Goal: Information Seeking & Learning: Learn about a topic

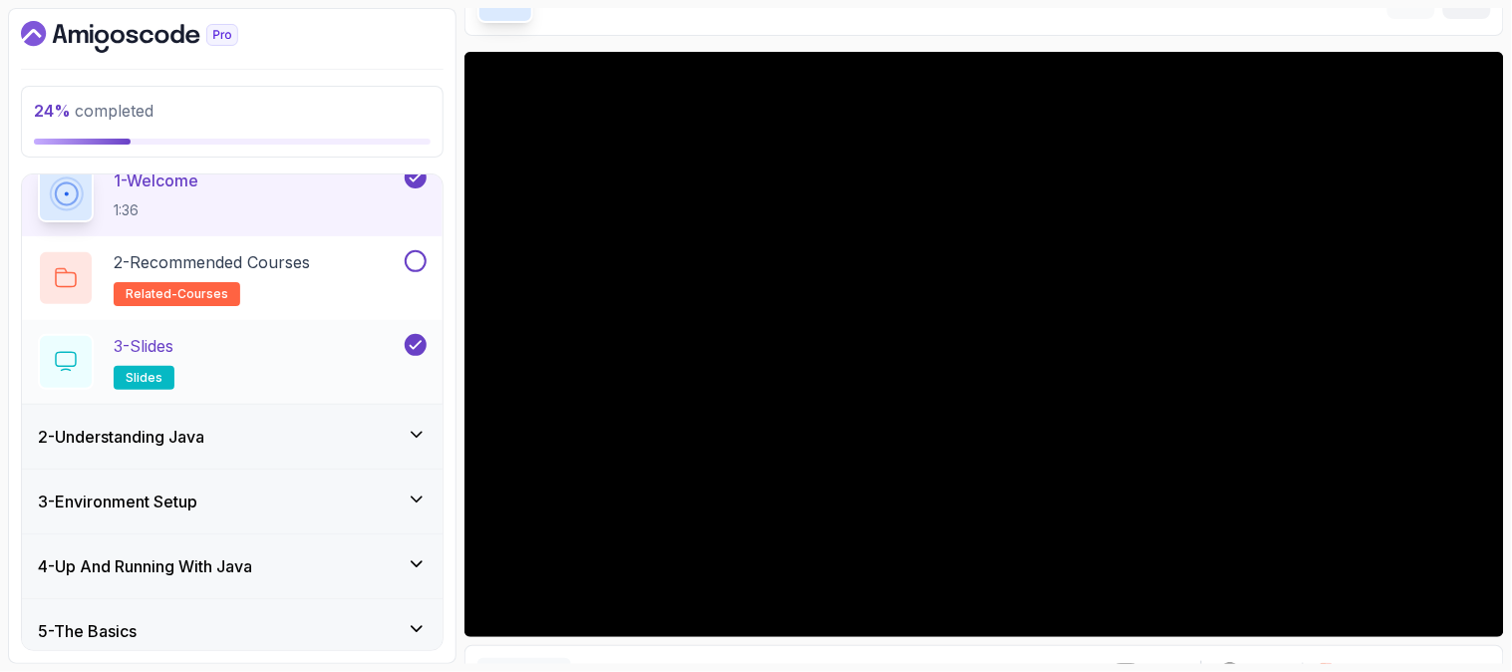
scroll to position [227, 0]
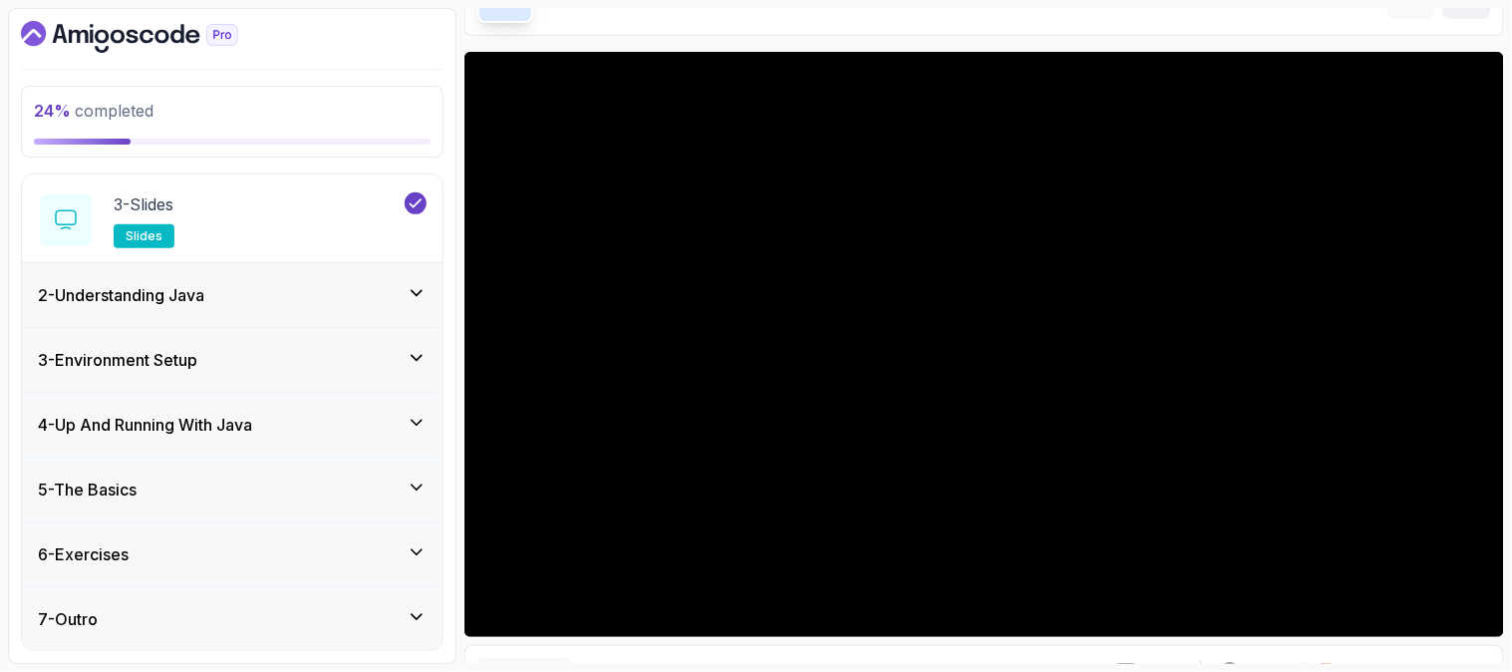
click at [315, 426] on div "4 - Up And Running With Java" at bounding box center [232, 425] width 389 height 24
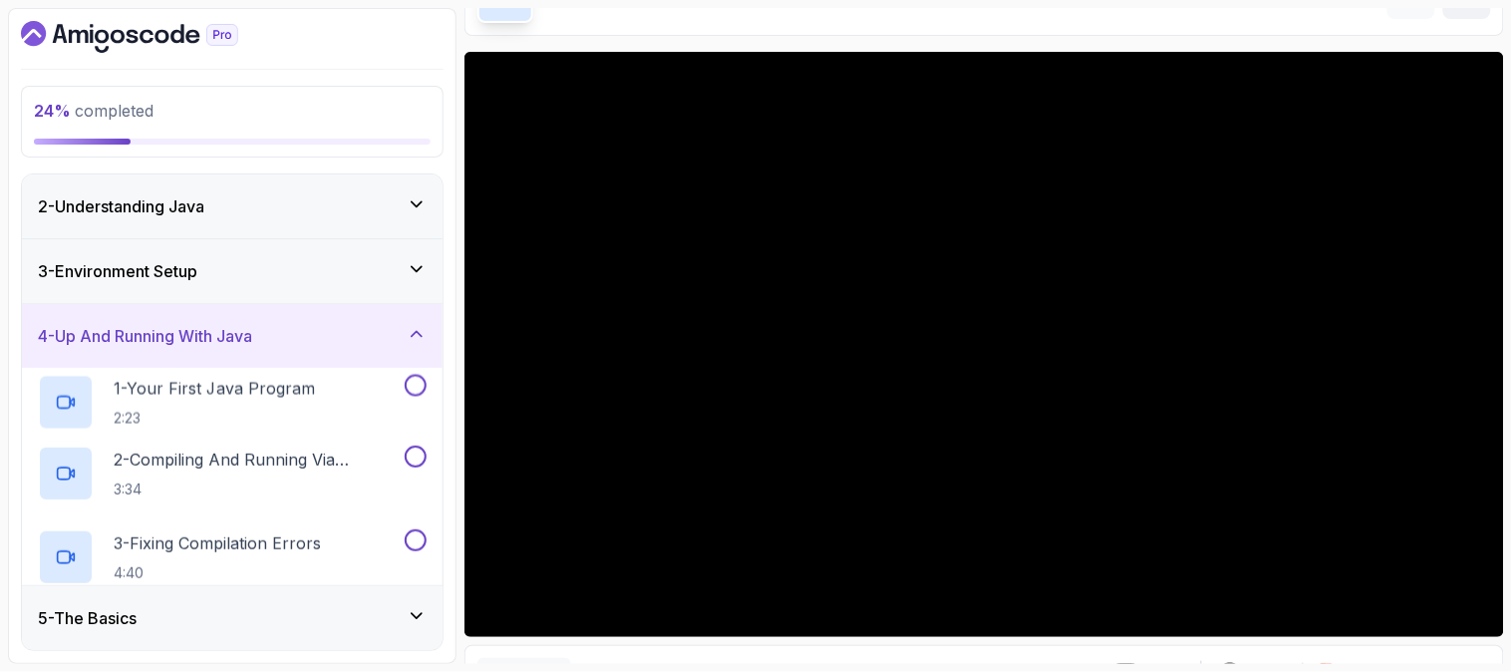
scroll to position [0, 0]
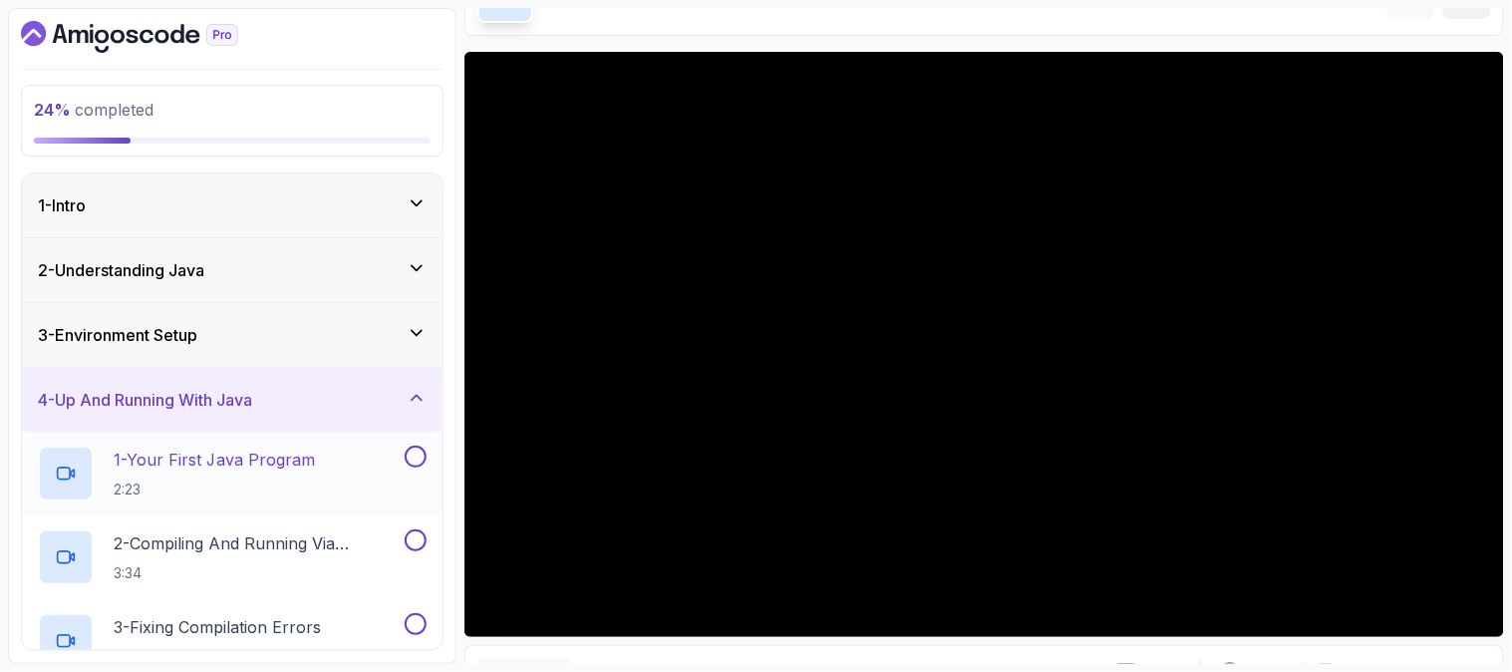
click at [327, 443] on div "1 - Your First Java Program 2:23" at bounding box center [232, 474] width 421 height 84
click at [384, 319] on div "3 - Environment Setup" at bounding box center [232, 335] width 421 height 64
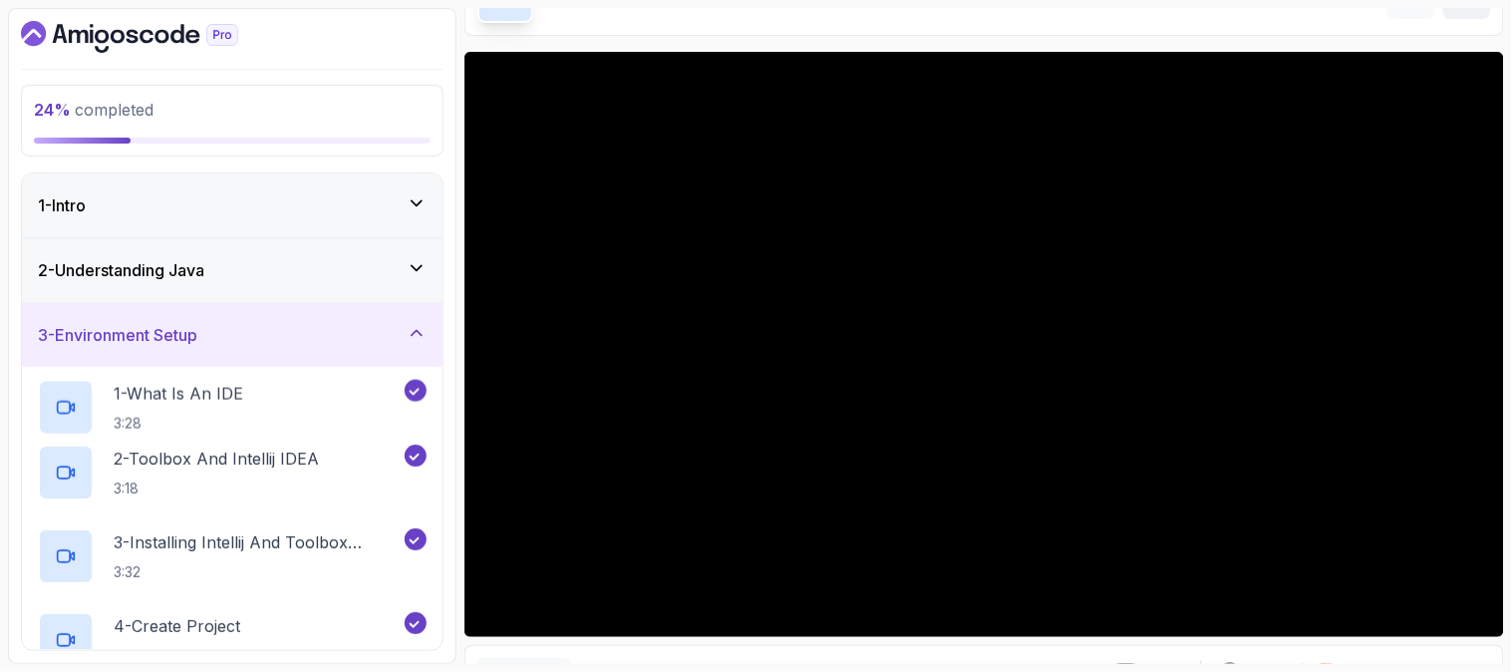
click at [417, 332] on icon at bounding box center [417, 333] width 20 height 20
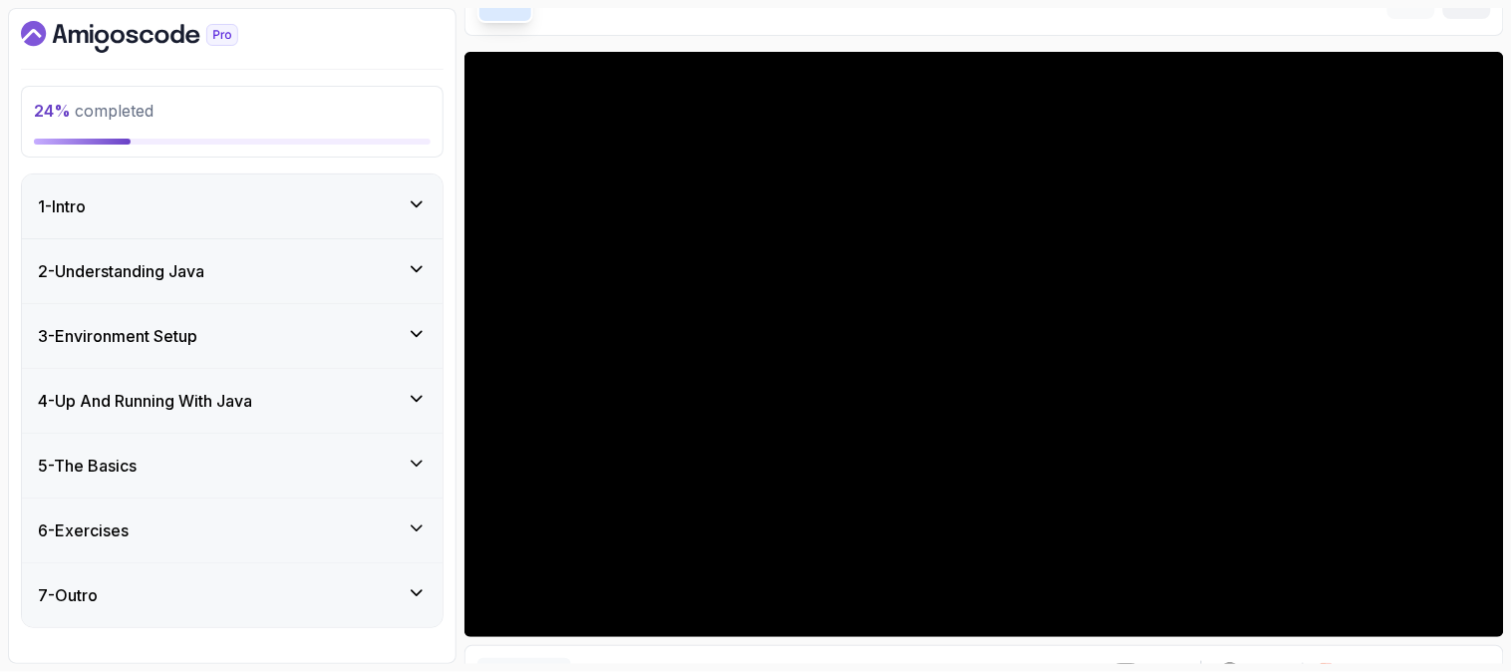
click at [417, 332] on icon at bounding box center [417, 334] width 20 height 20
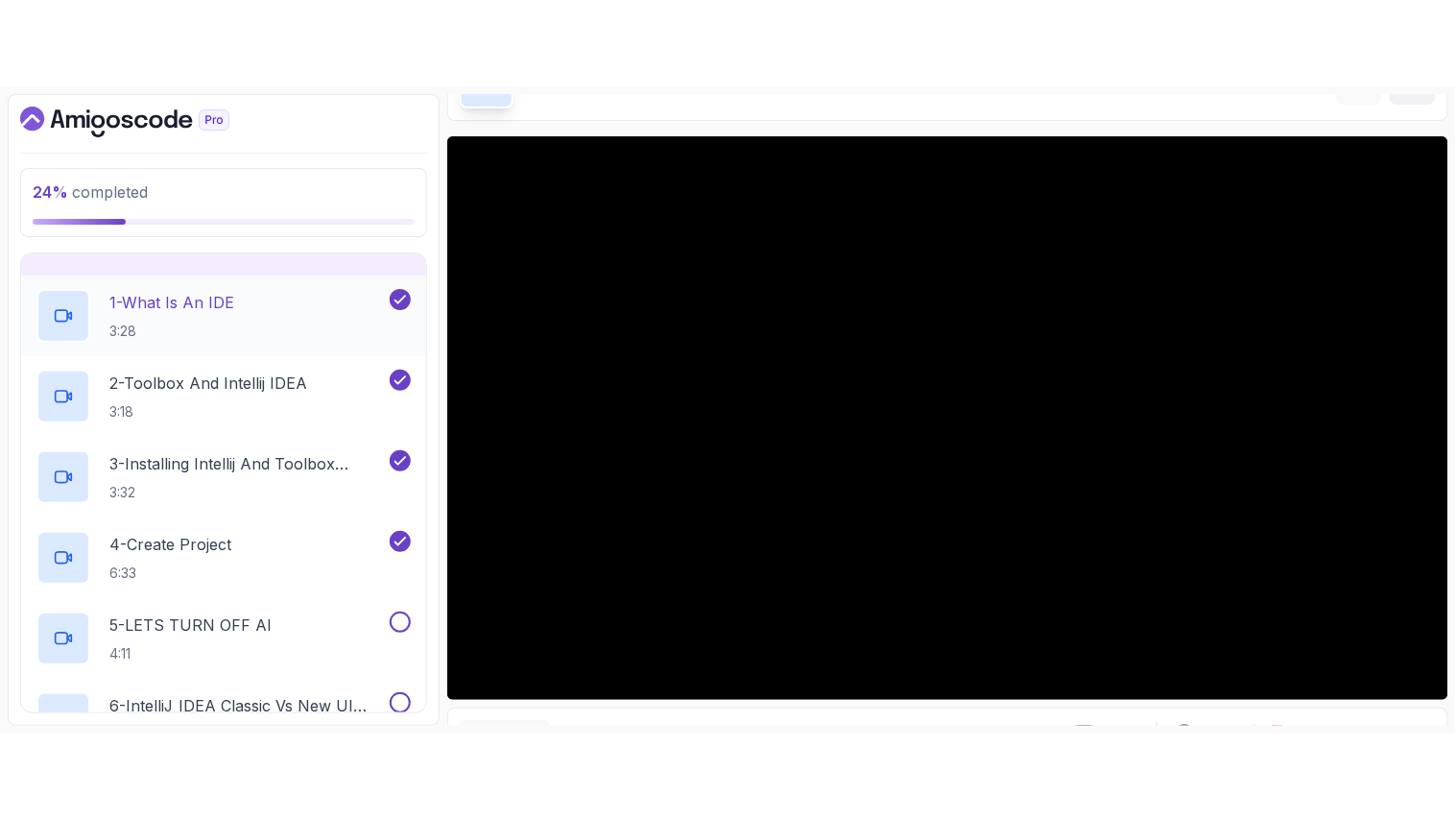
scroll to position [427, 0]
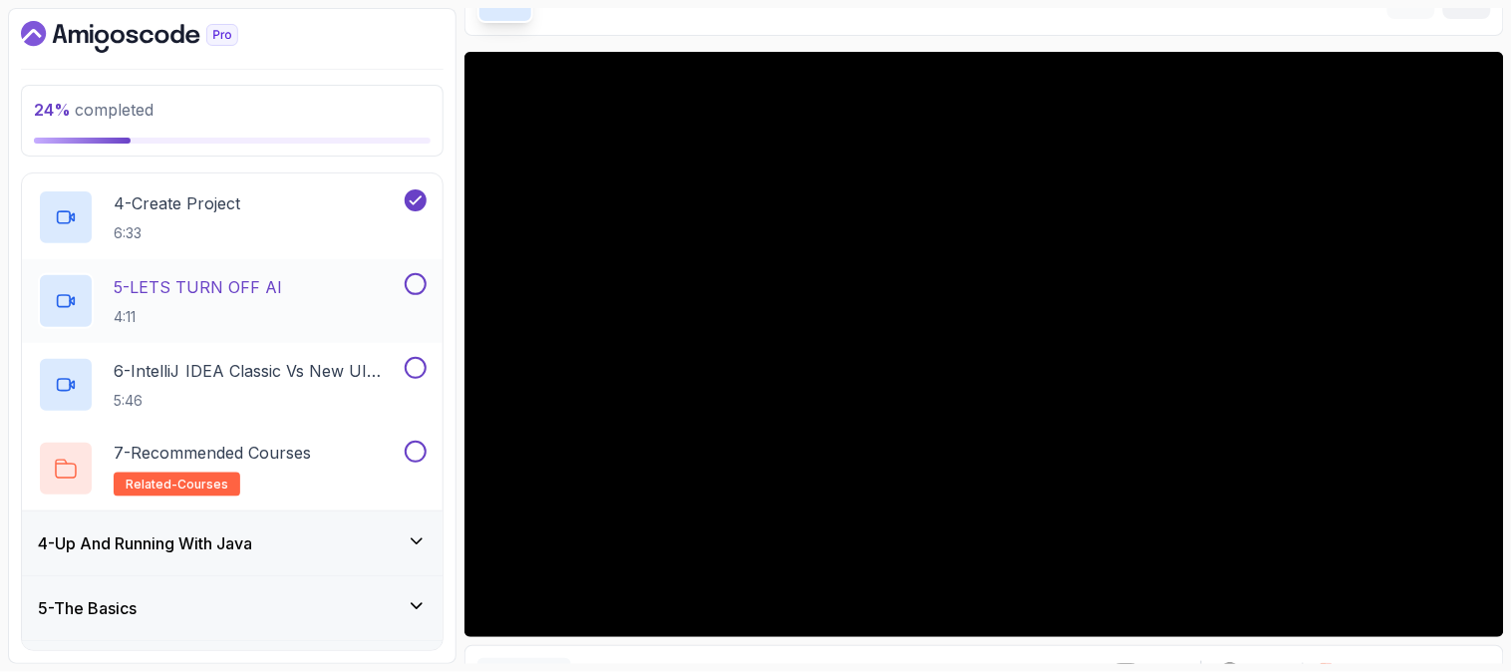
click at [417, 286] on button at bounding box center [416, 284] width 22 height 22
click at [255, 202] on div "4 - Create Project 6:33" at bounding box center [219, 217] width 363 height 56
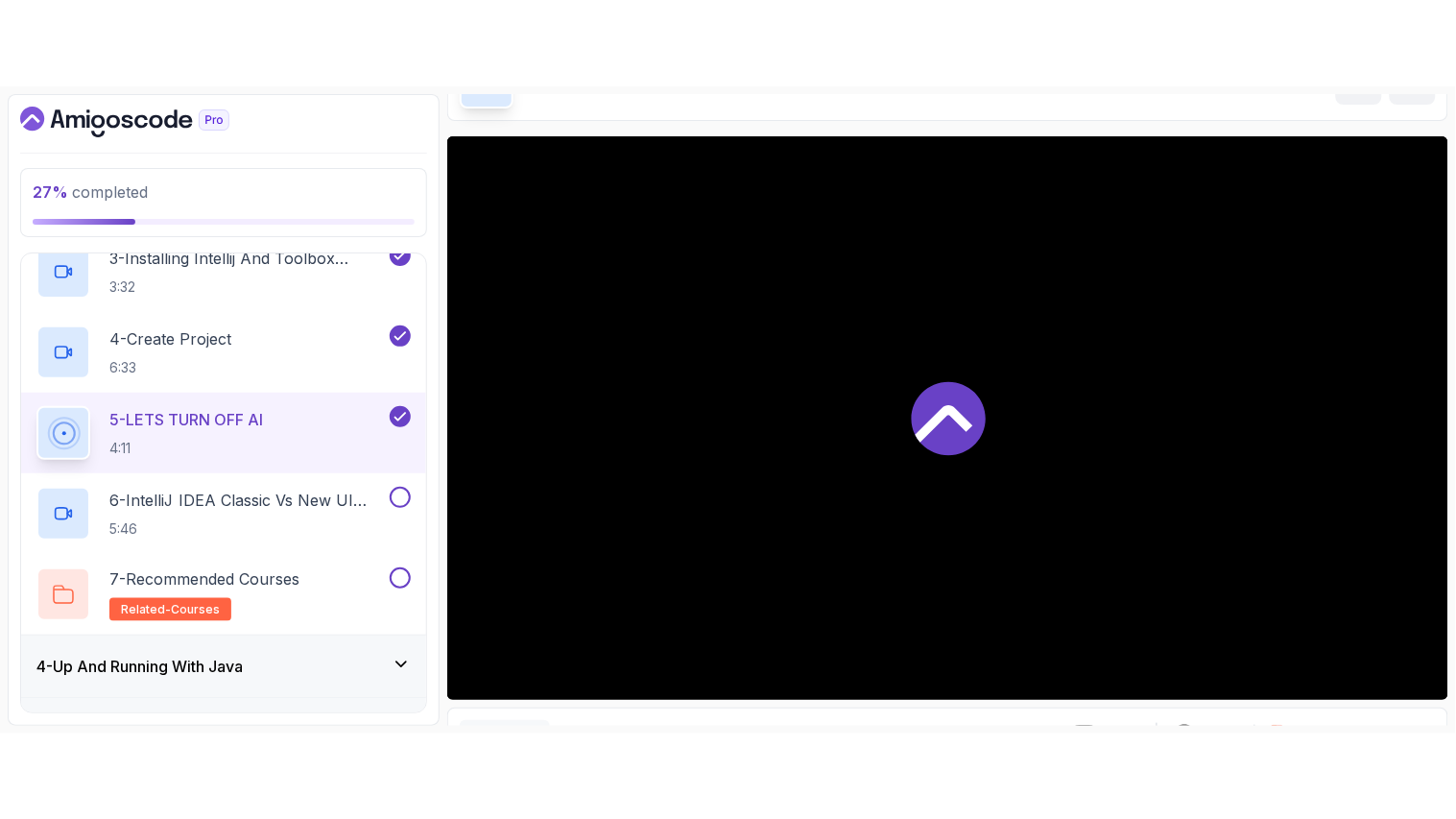
scroll to position [427, 0]
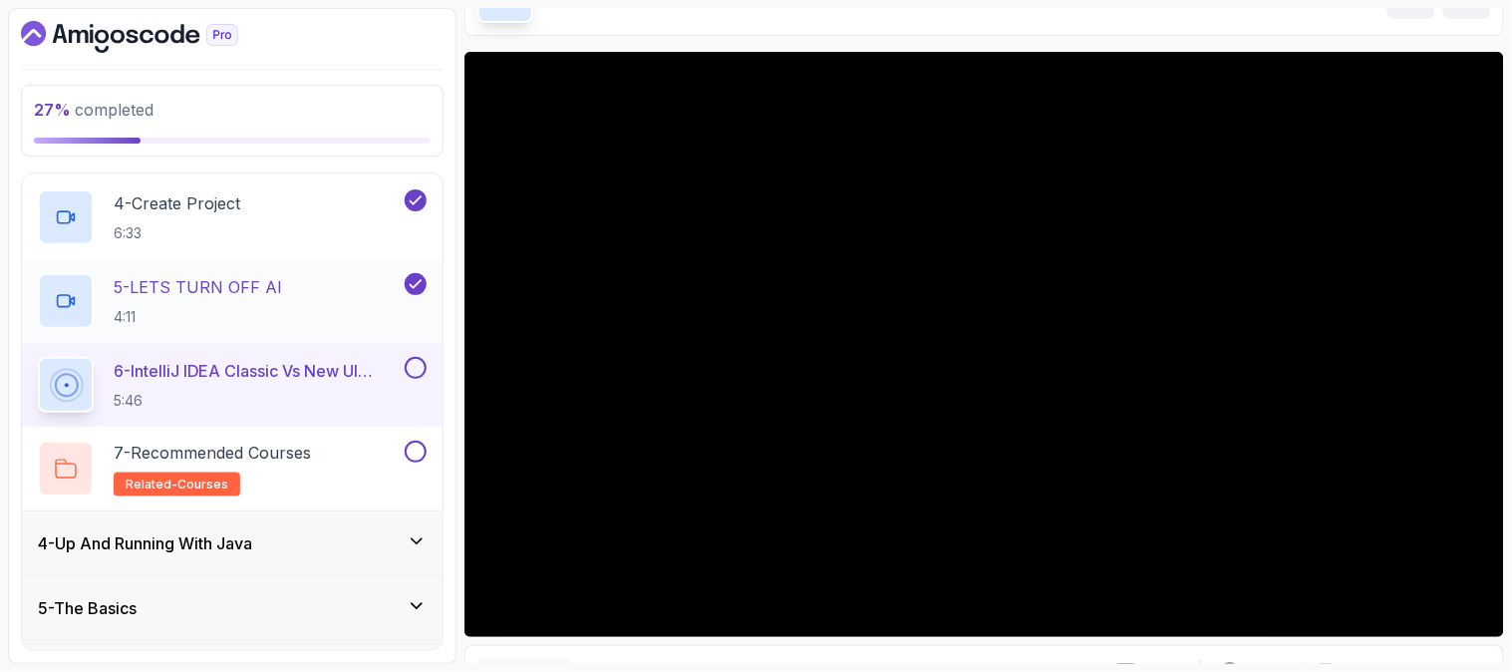
click at [226, 289] on p "5 - LETS TURN OFF AI" at bounding box center [198, 287] width 168 height 24
click at [309, 292] on div "5 - LETS TURN OFF AI 4:11" at bounding box center [219, 301] width 363 height 56
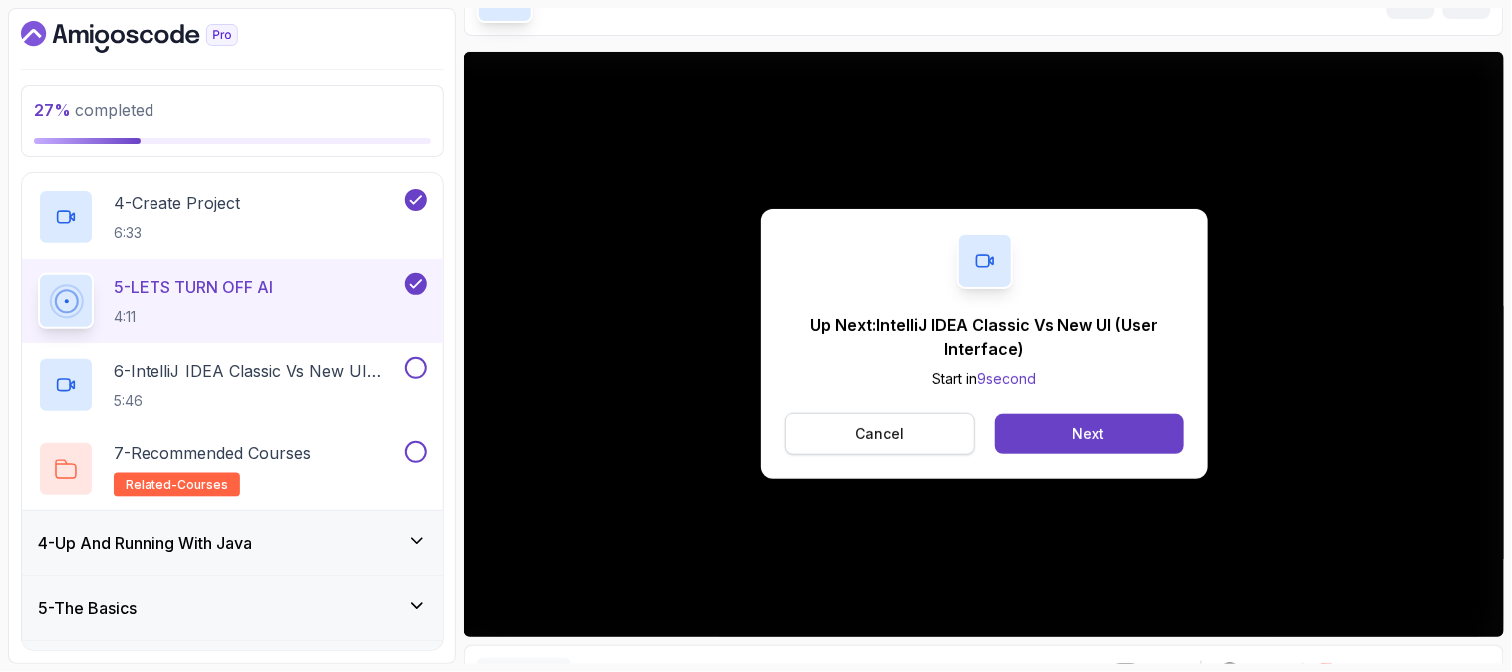
click at [897, 431] on p "Cancel" at bounding box center [879, 434] width 49 height 20
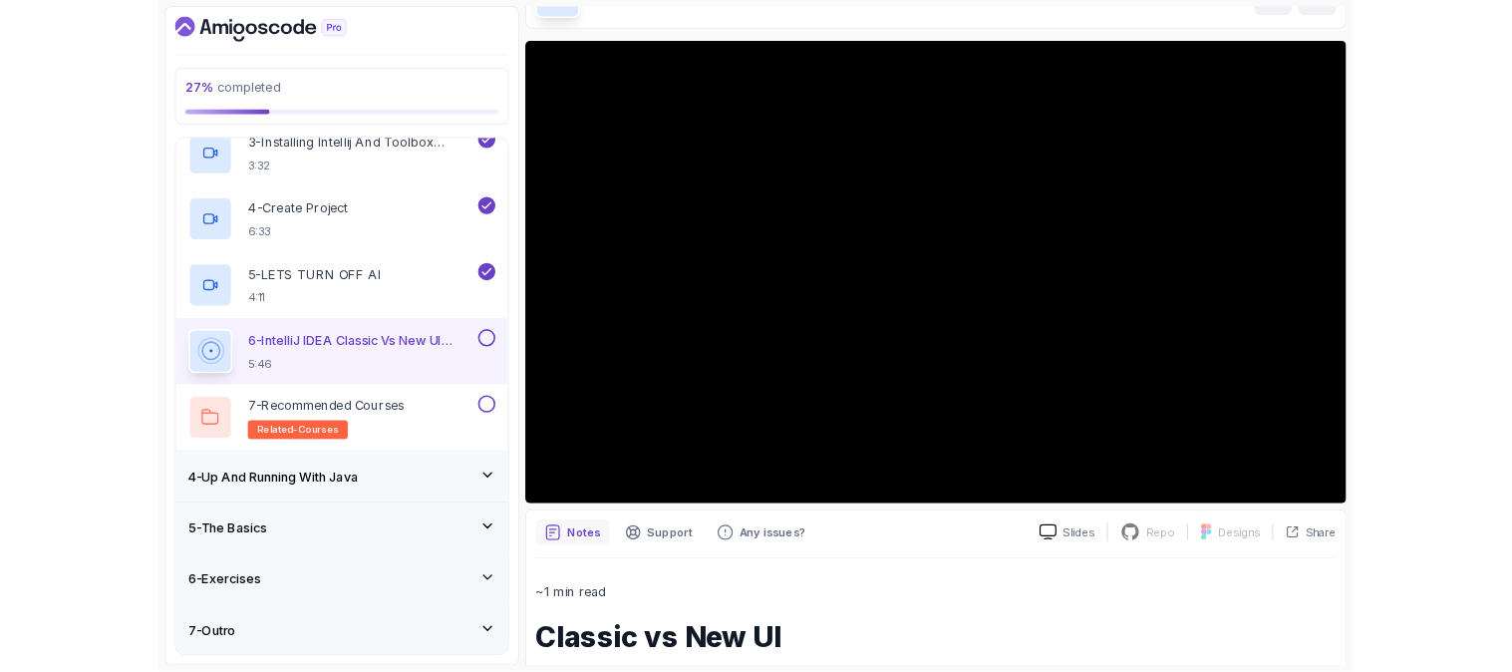
scroll to position [443, 0]
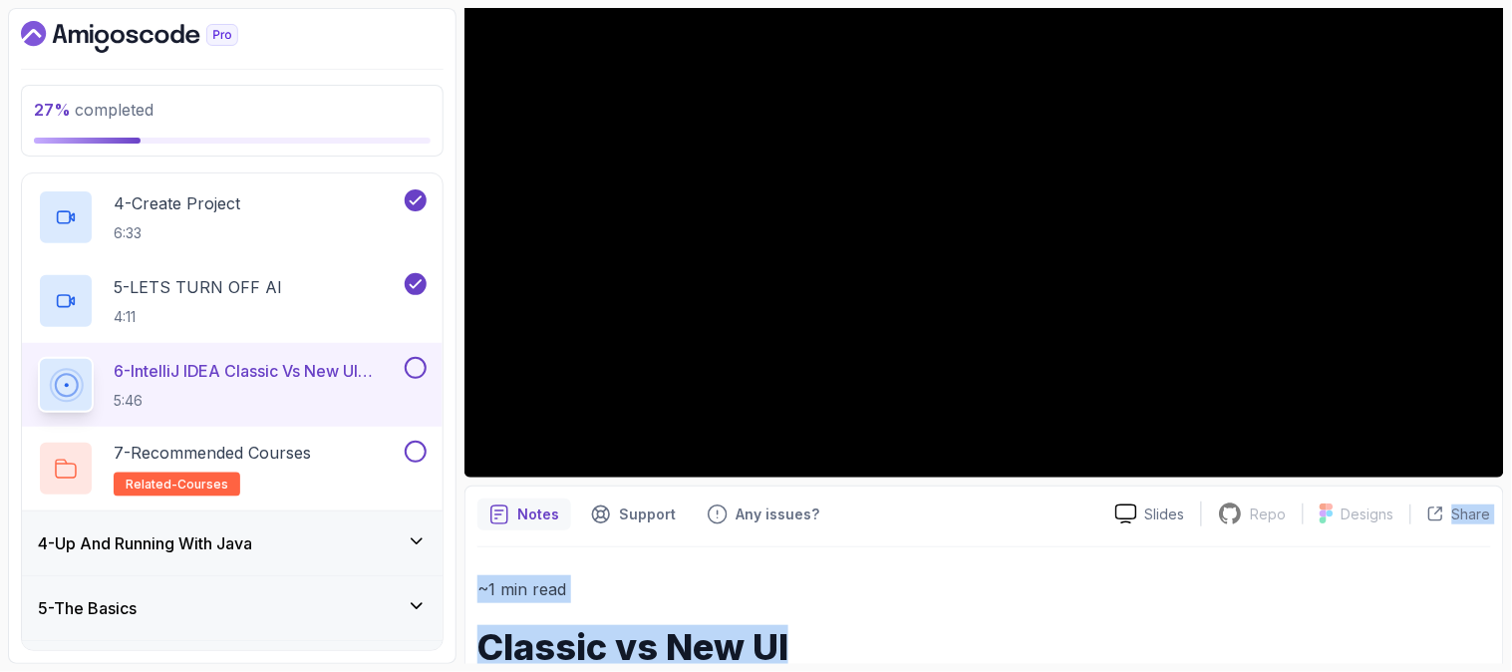
click at [1457, 654] on h1 "Classic vs New UI" at bounding box center [984, 647] width 1014 height 40
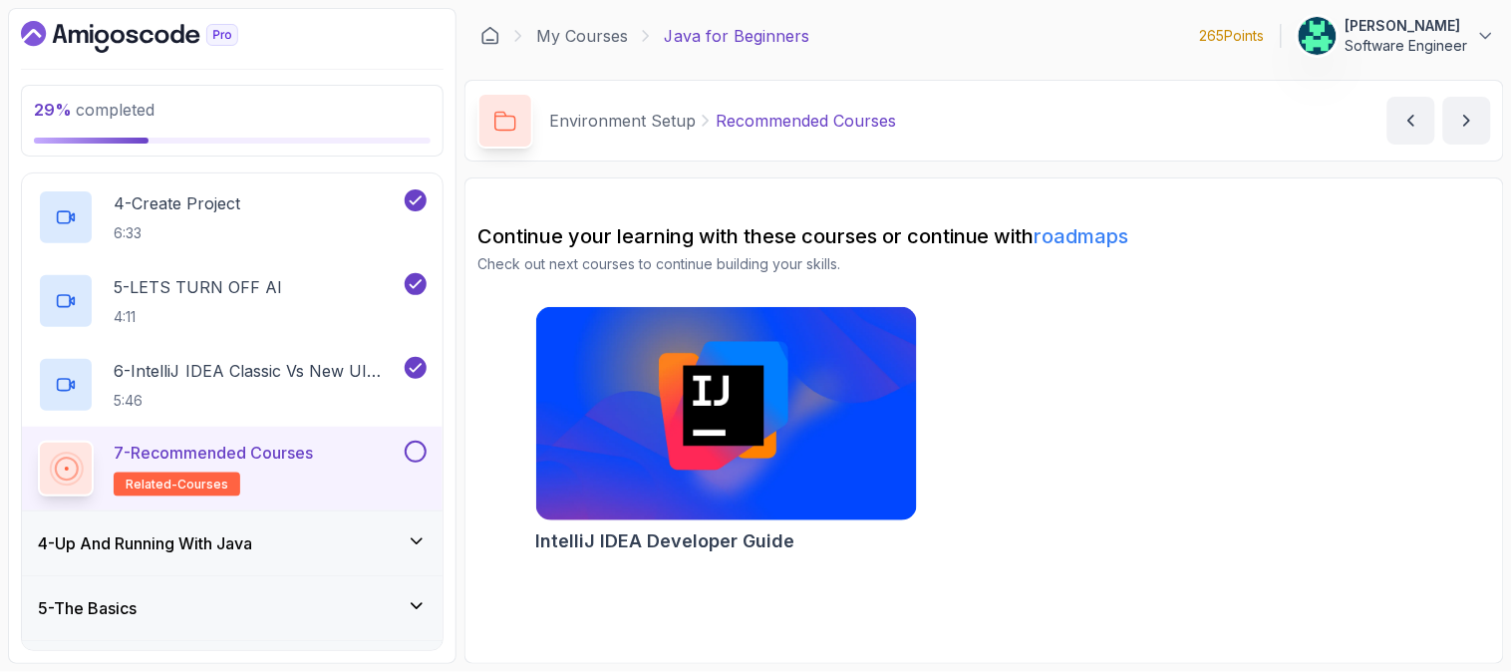
click at [1089, 225] on link "roadmaps" at bounding box center [1082, 236] width 95 height 24
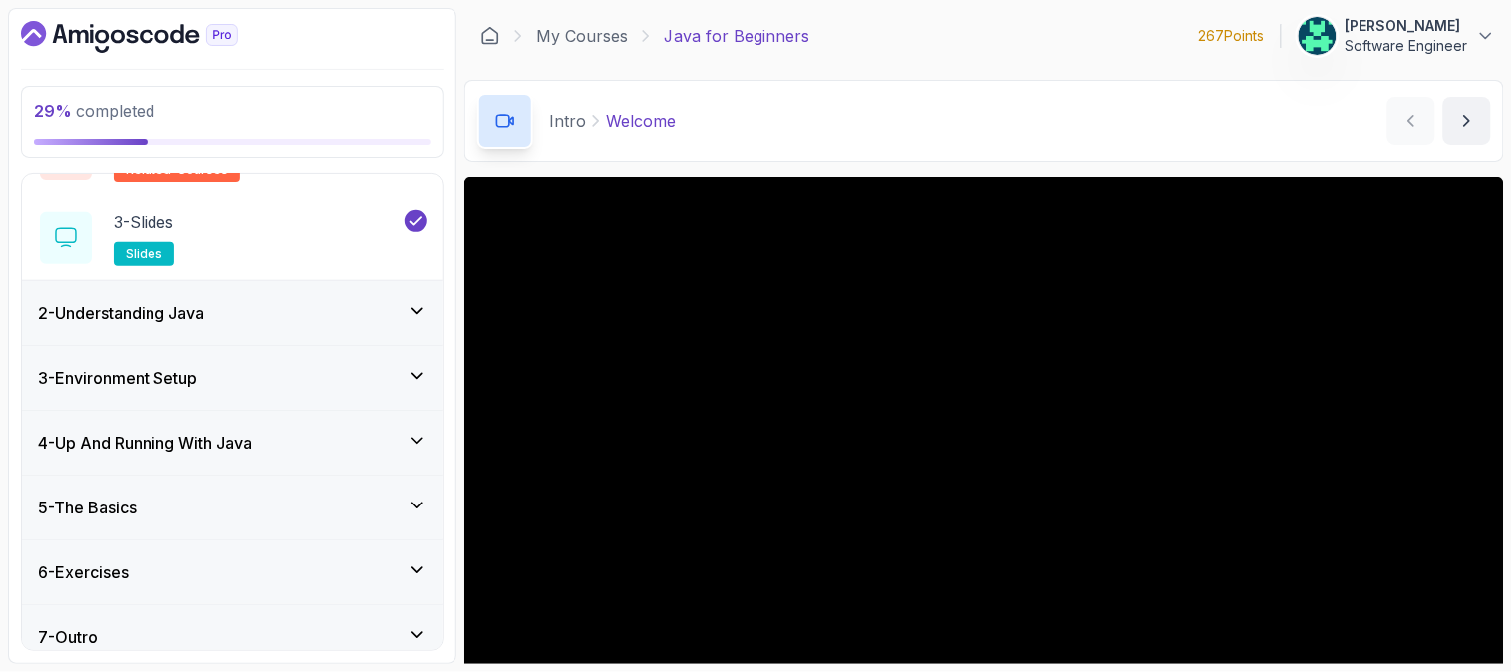
scroll to position [227, 0]
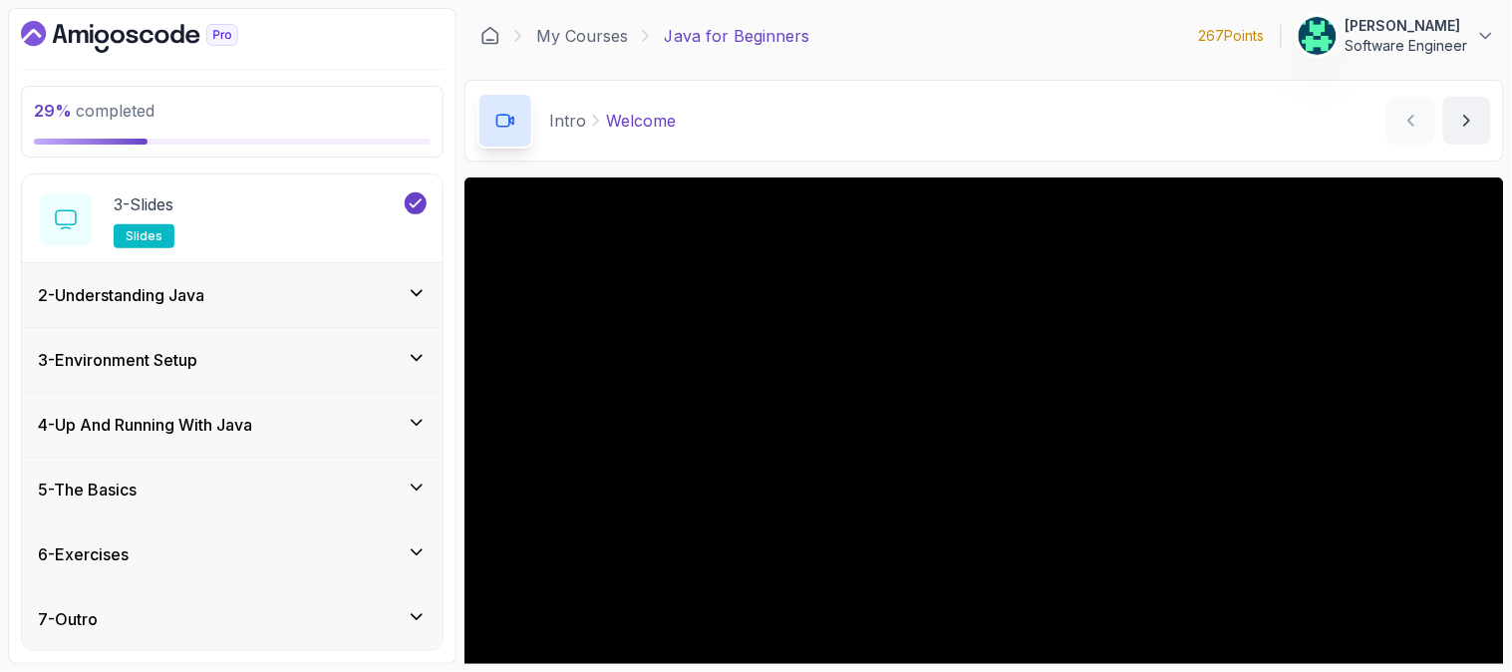
click at [407, 425] on icon at bounding box center [417, 423] width 20 height 20
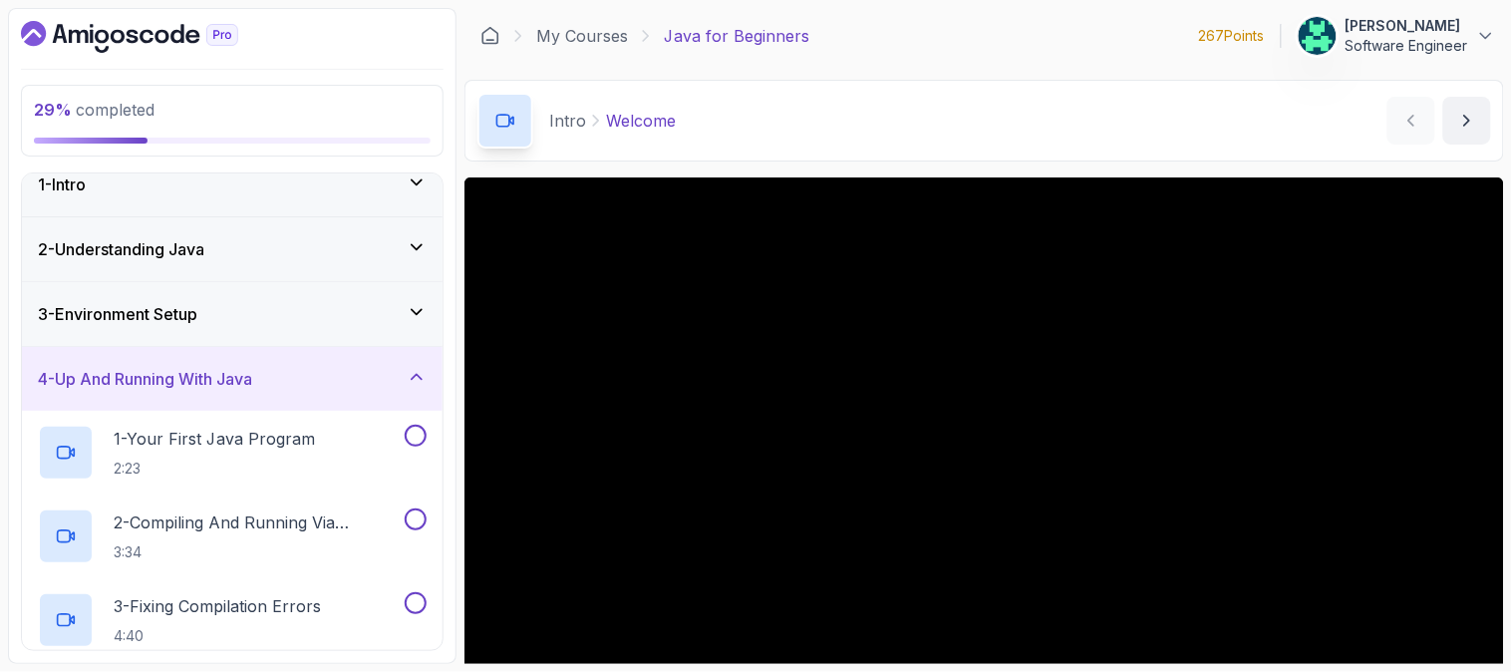
scroll to position [0, 0]
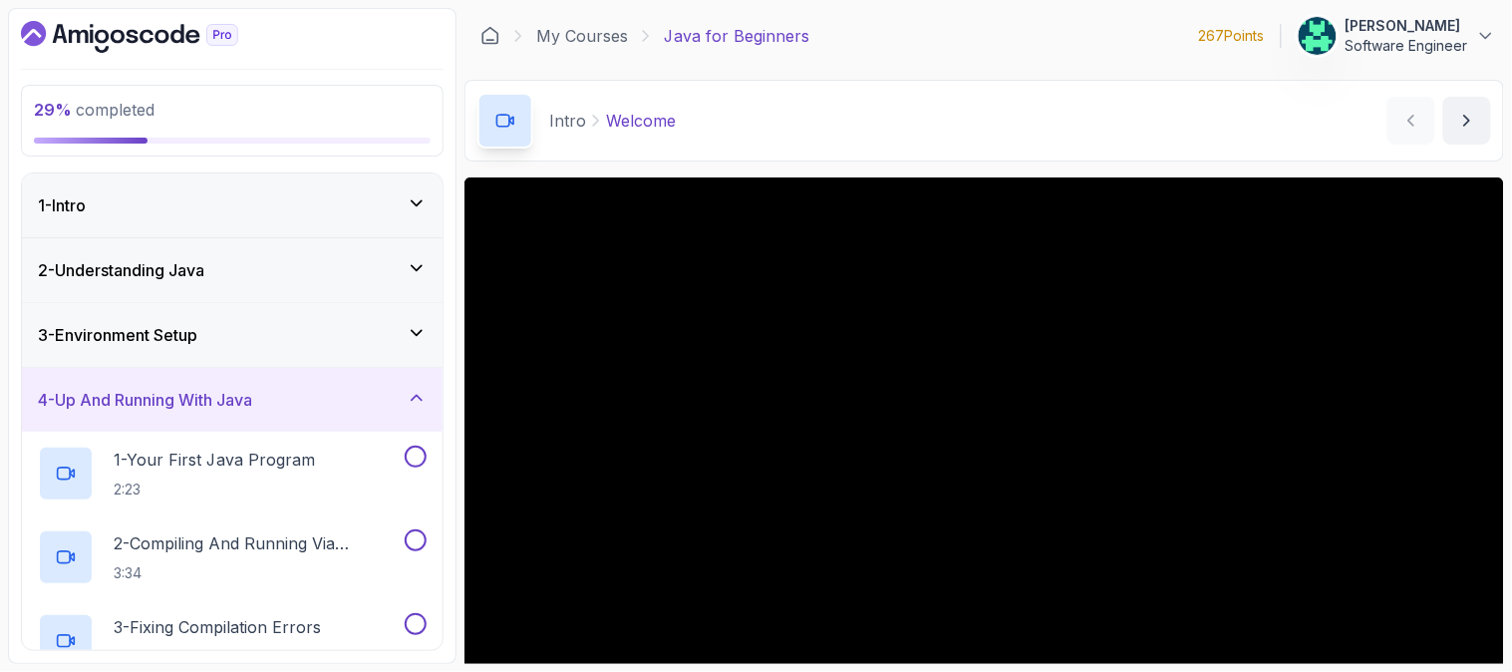
click at [376, 326] on div "3 - Environment Setup" at bounding box center [232, 335] width 389 height 24
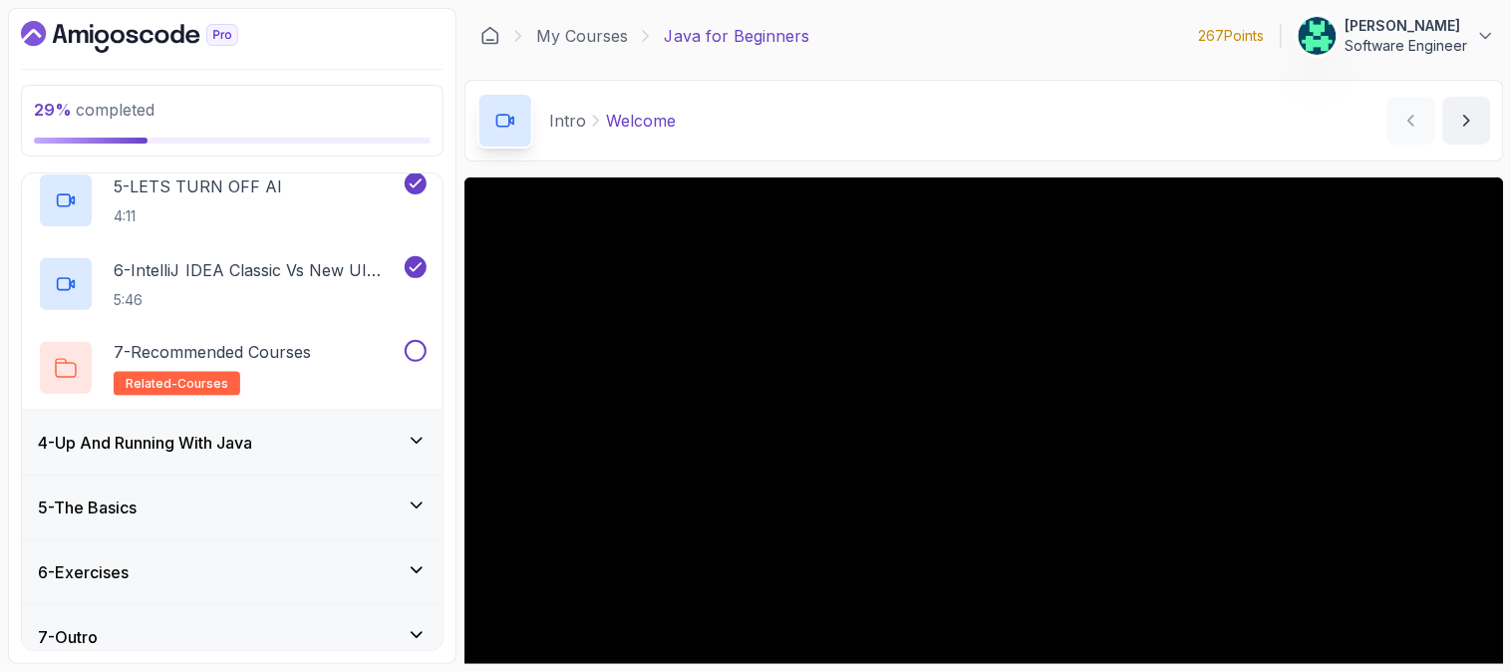
scroll to position [562, 0]
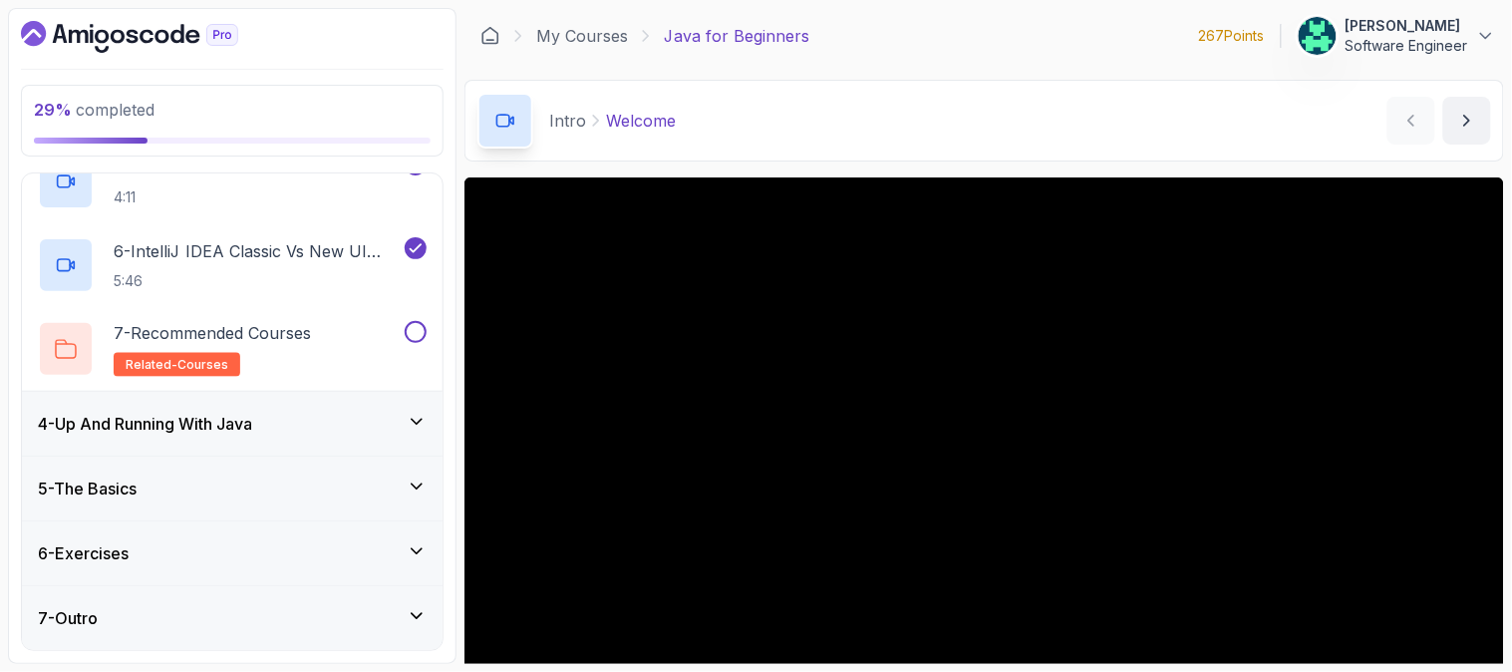
click at [349, 420] on div "4 - Up And Running With Java" at bounding box center [232, 424] width 389 height 24
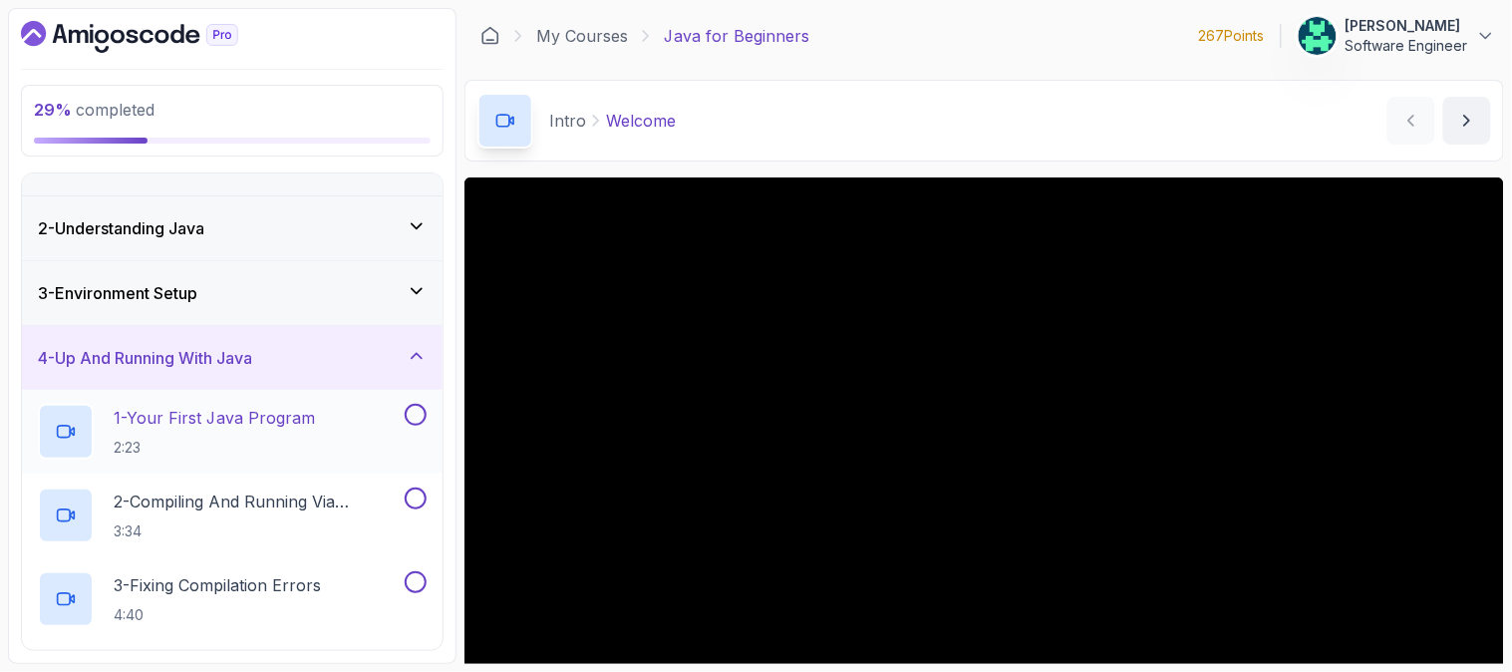
scroll to position [111, 0]
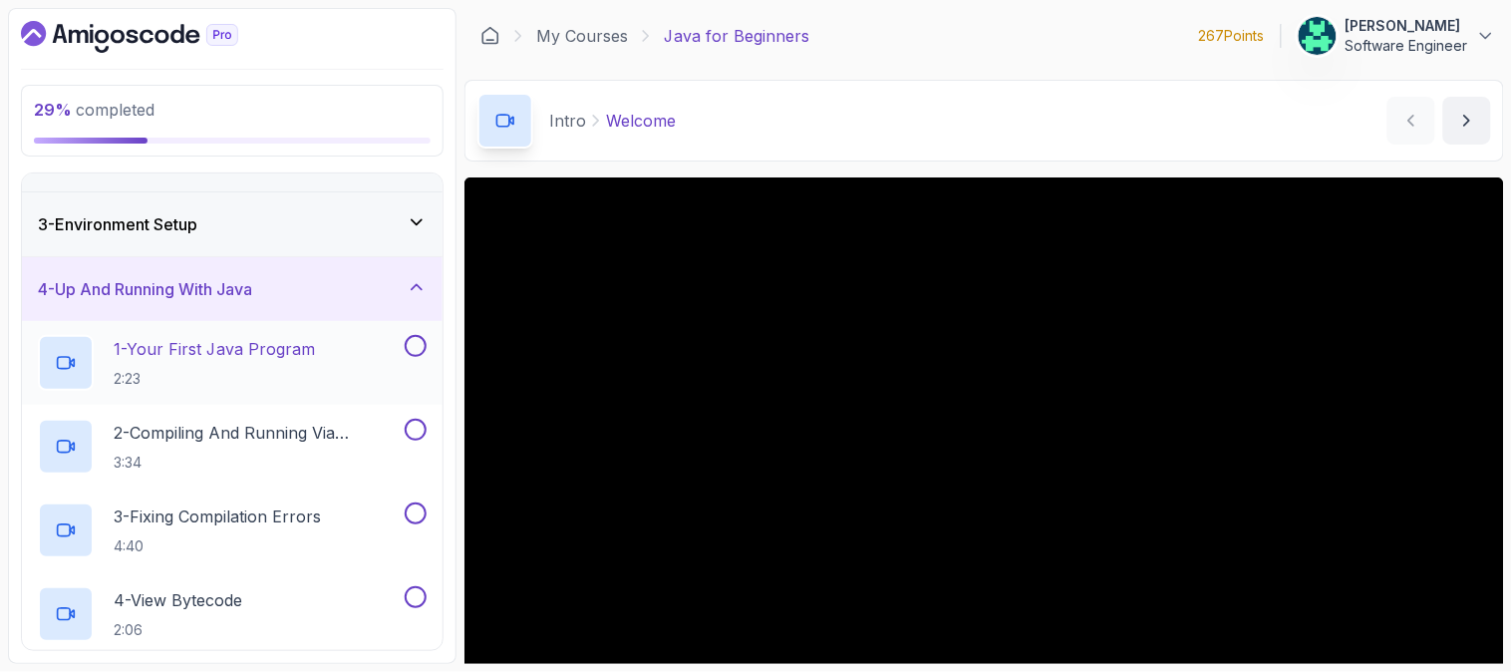
click at [405, 346] on button at bounding box center [416, 346] width 22 height 22
click at [267, 354] on p "1 - Your First Java Program" at bounding box center [214, 349] width 201 height 24
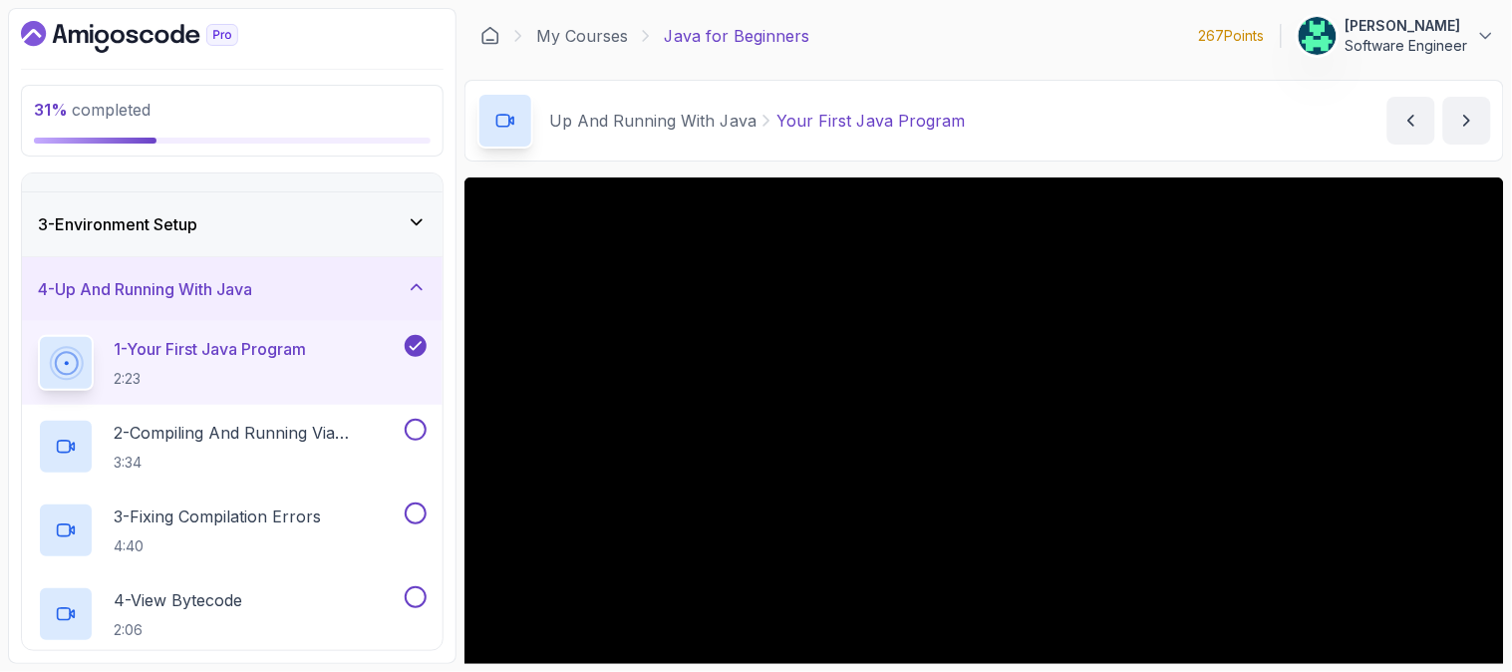
click at [1153, 111] on div "Up And Running With Java Your First Java Program Your First Java Program by [PE…" at bounding box center [984, 121] width 1040 height 82
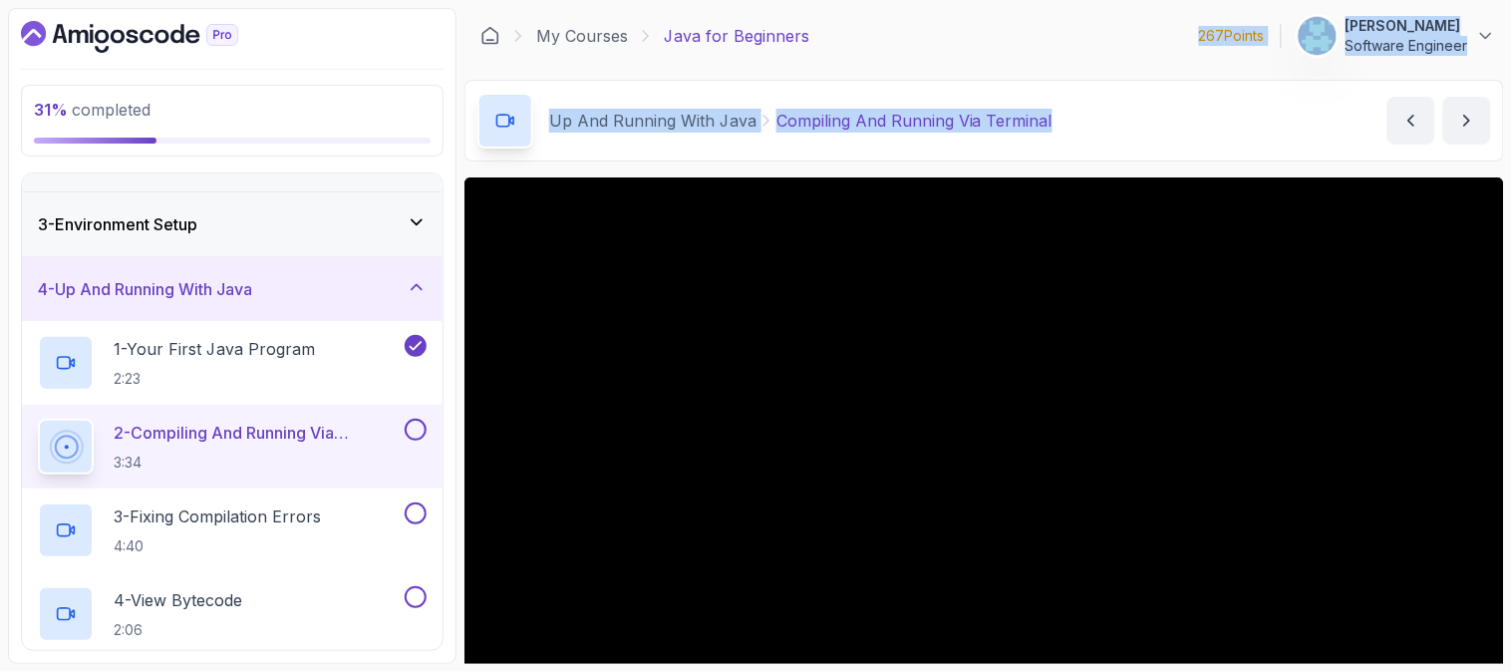
drag, startPoint x: 1139, startPoint y: 116, endPoint x: 1137, endPoint y: 55, distance: 60.8
click at [1137, 55] on main "My Courses Java for Beginners 267 Points [PERSON_NAME] Software Engineer 4 - Up…" at bounding box center [984, 336] width 1040 height 656
click at [1108, 137] on div "Up And Running With Java Compiling And Running Via Terminal Compiling And Runni…" at bounding box center [984, 121] width 1040 height 82
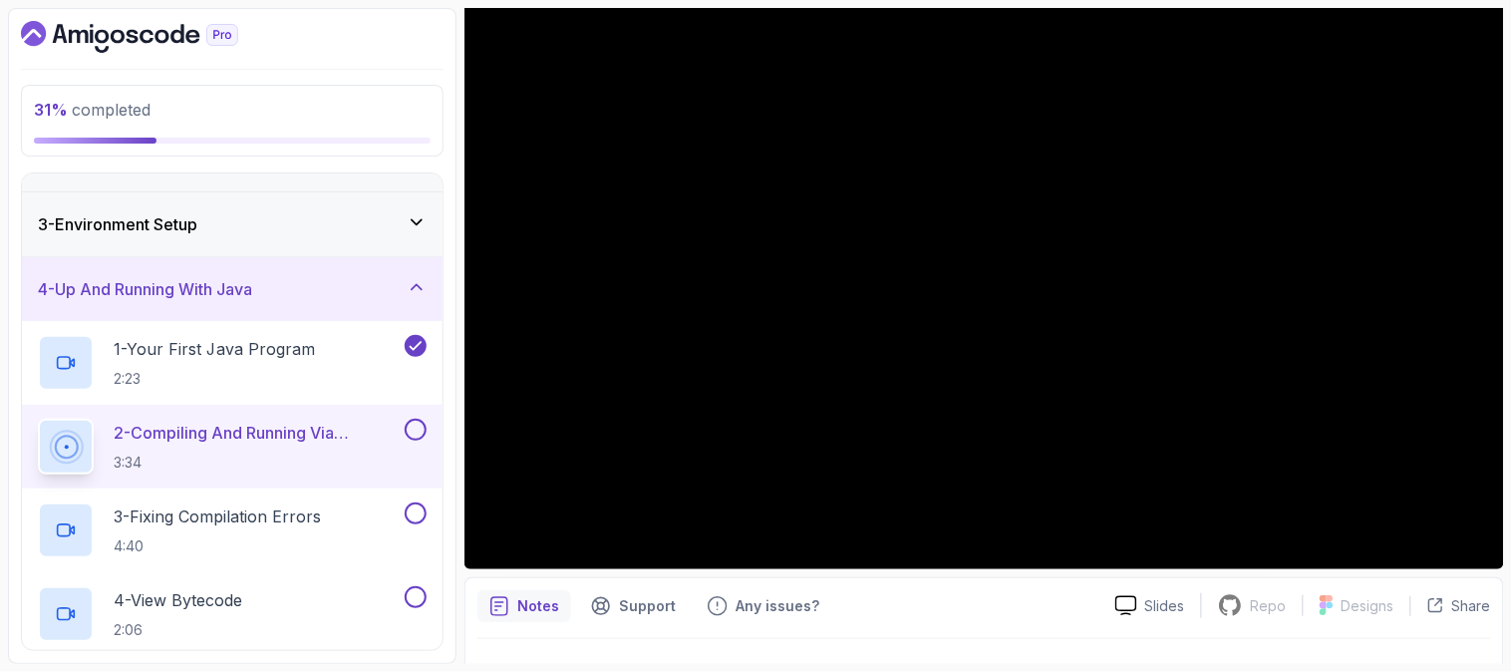
scroll to position [221, 0]
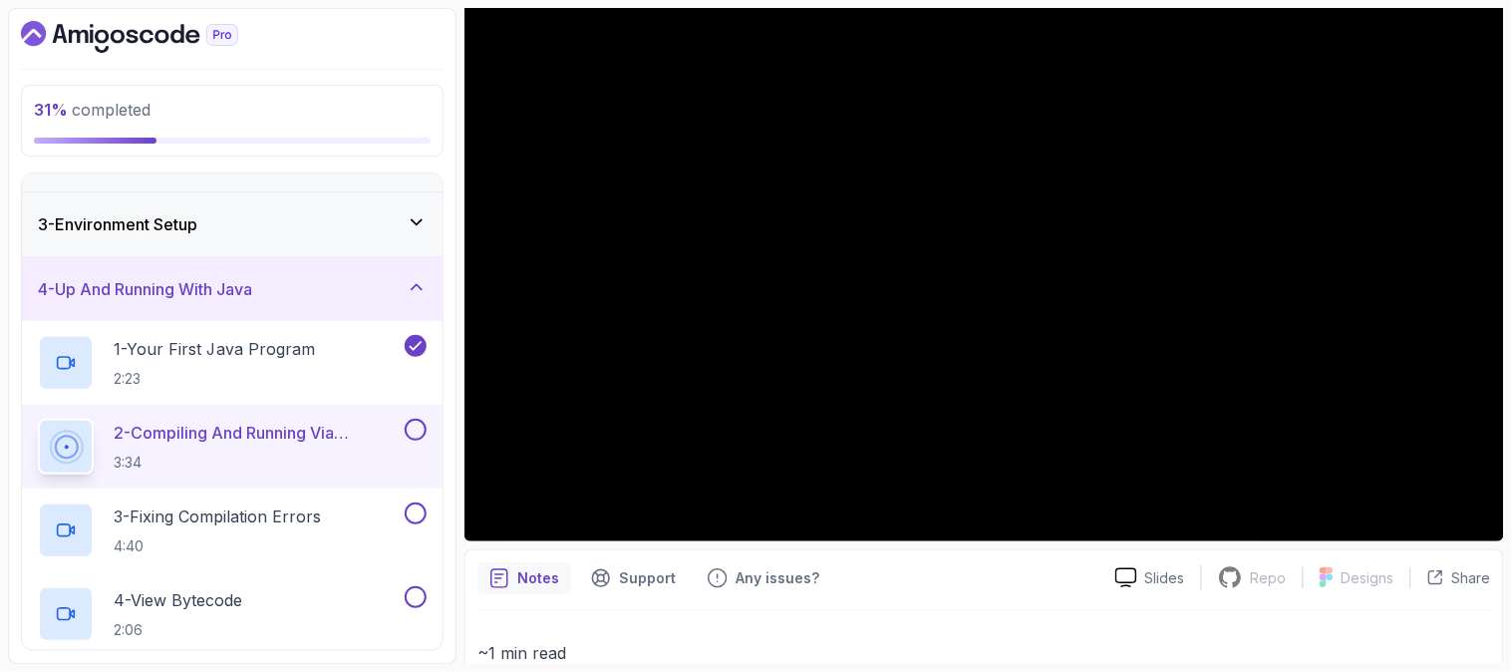
click at [899, 564] on div "Notes Support Any issues?" at bounding box center [788, 578] width 622 height 32
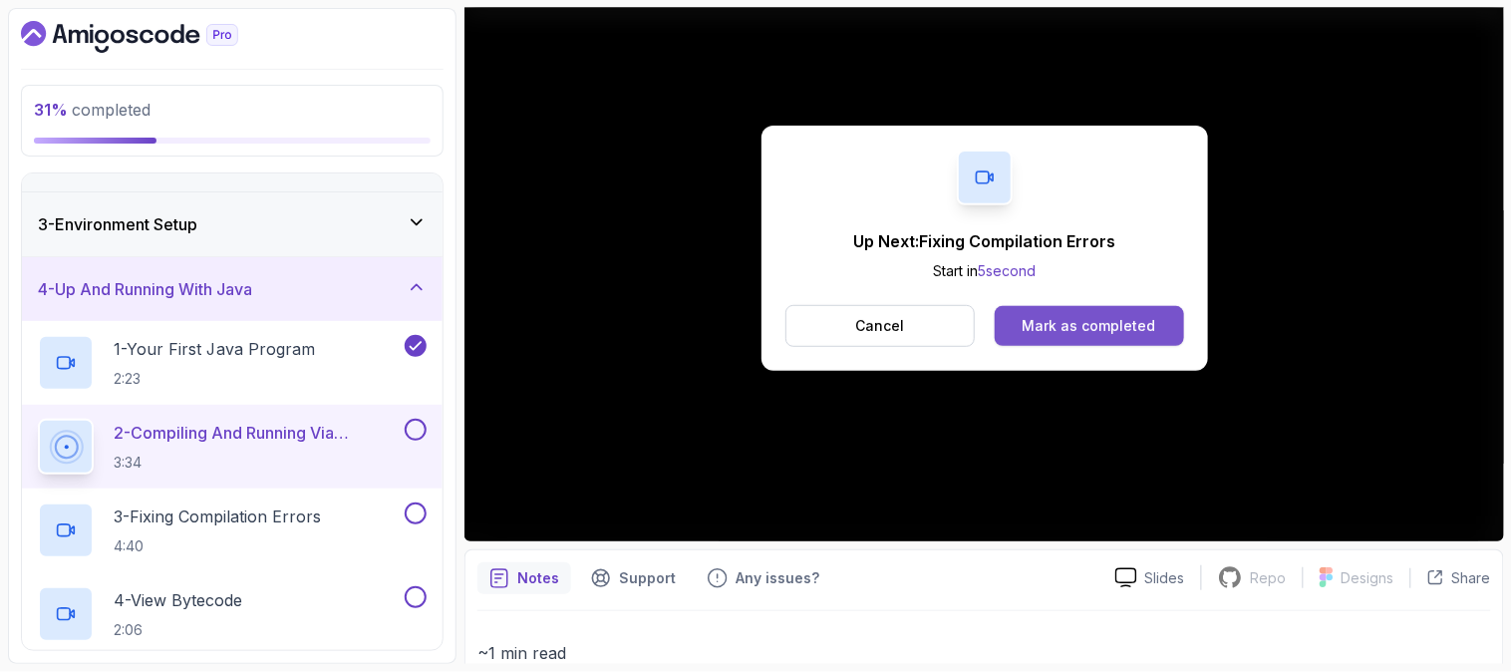
click at [1084, 322] on div "Mark as completed" at bounding box center [1090, 326] width 134 height 20
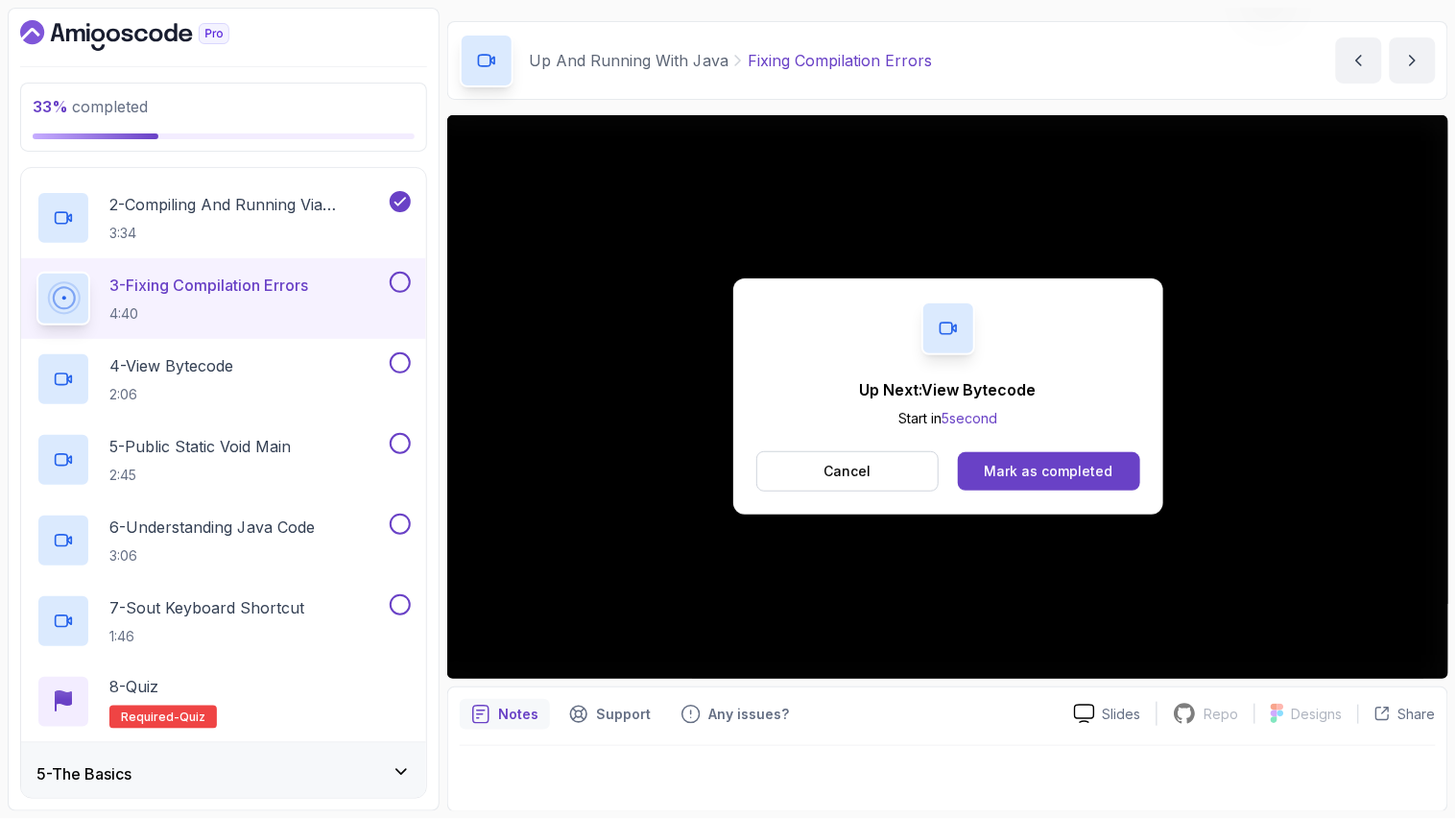
scroll to position [227, 0]
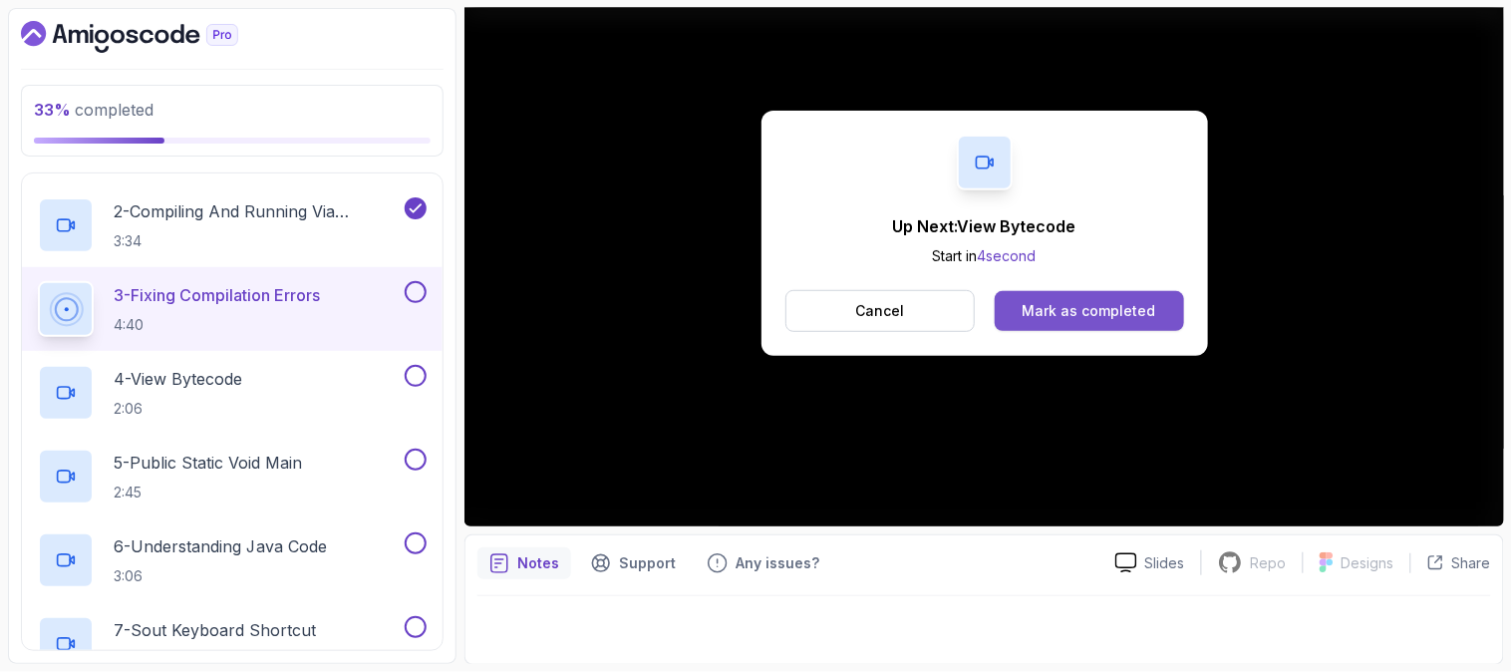
click at [1107, 299] on button "Mark as completed" at bounding box center [1089, 311] width 188 height 40
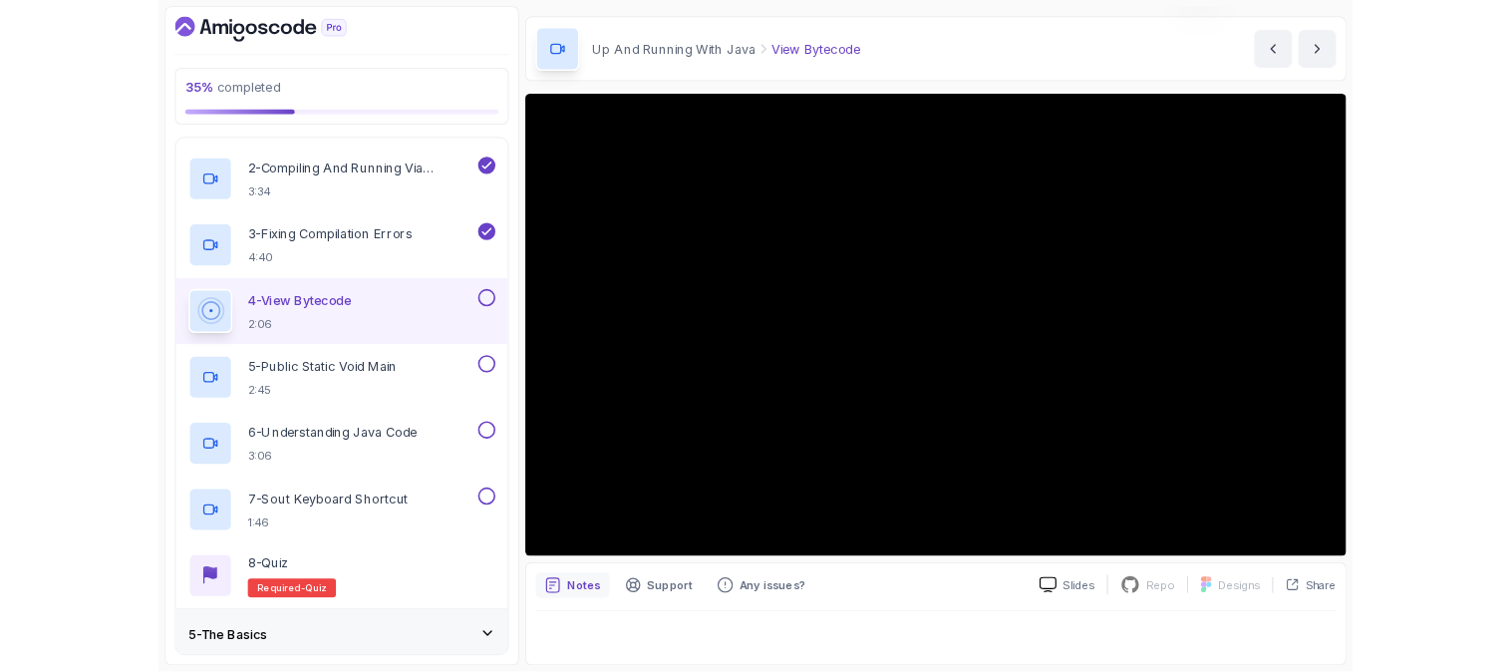
scroll to position [58, 0]
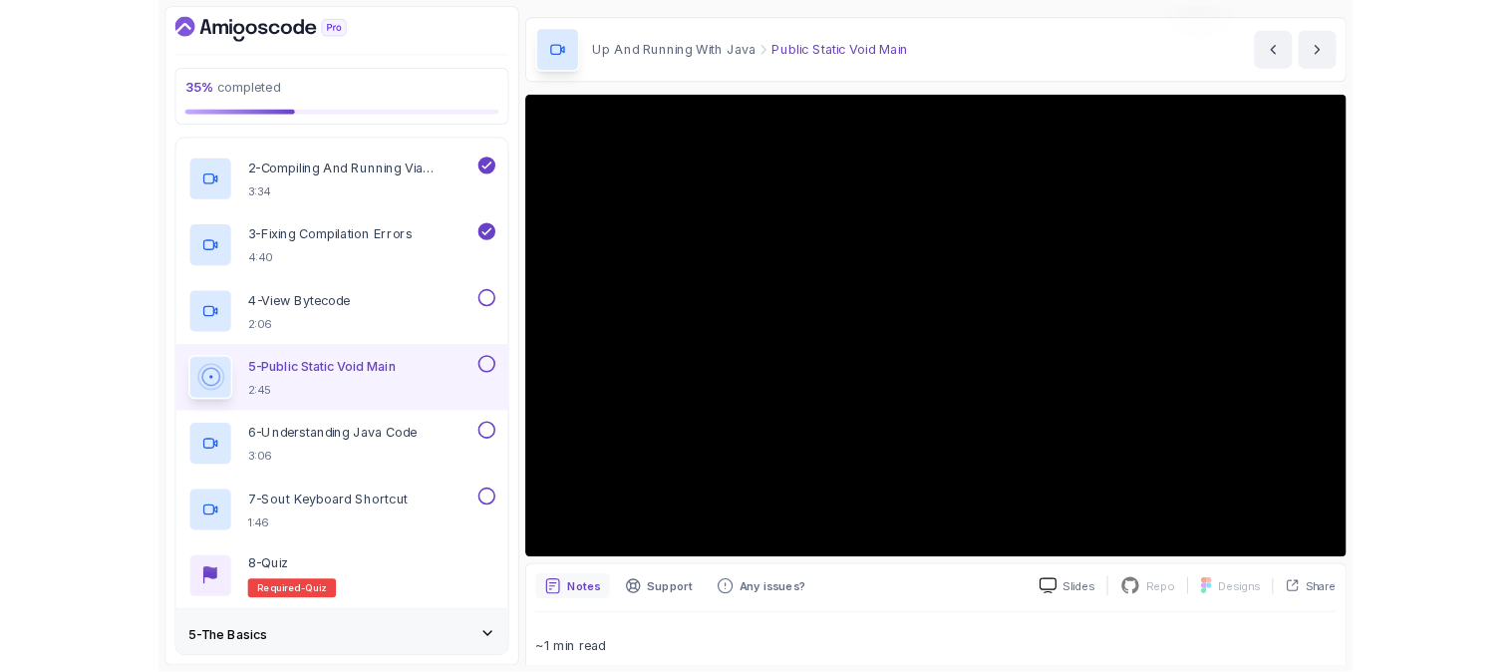
scroll to position [236, 0]
